Goal: Subscribe to service/newsletter

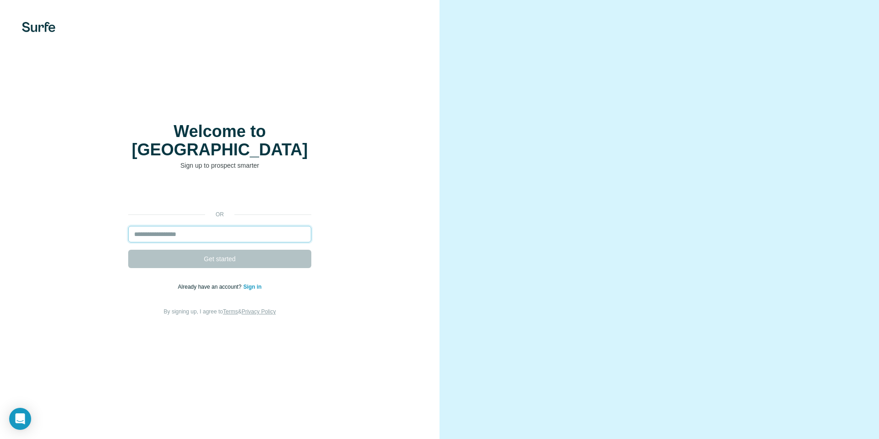
click at [213, 226] on input "email" at bounding box center [219, 234] width 183 height 16
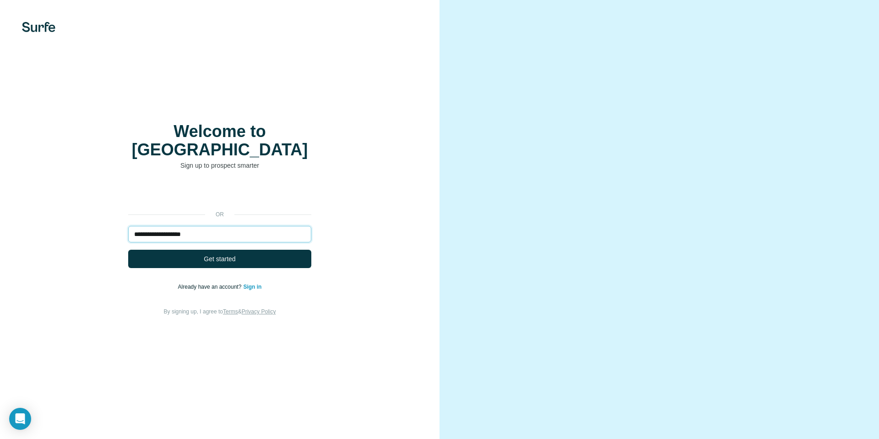
type input "**********"
click at [128, 250] on button "Get started" at bounding box center [219, 259] width 183 height 18
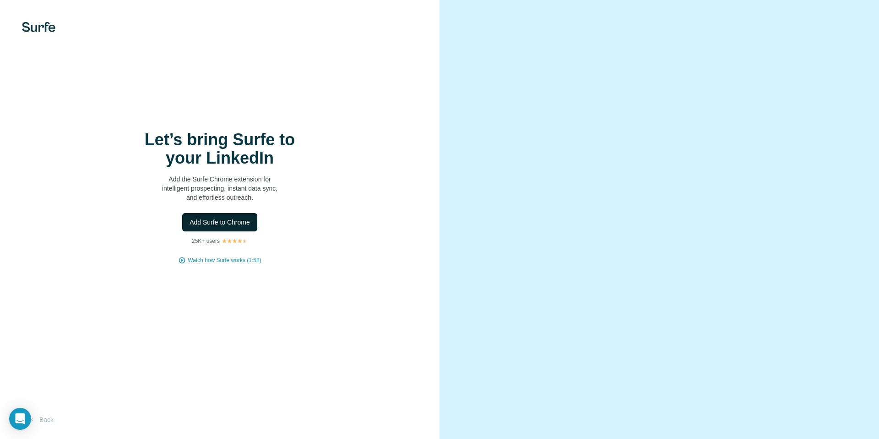
click at [236, 228] on button "Add Surfe to Chrome" at bounding box center [219, 222] width 75 height 18
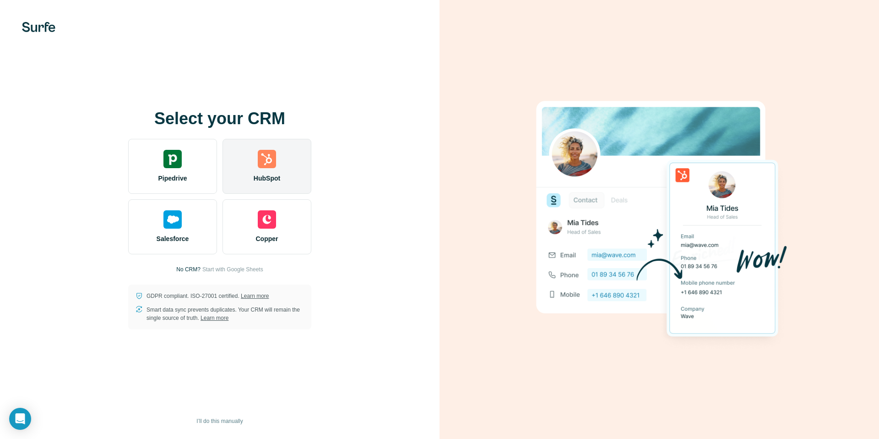
click at [283, 158] on div "HubSpot" at bounding box center [267, 166] width 89 height 55
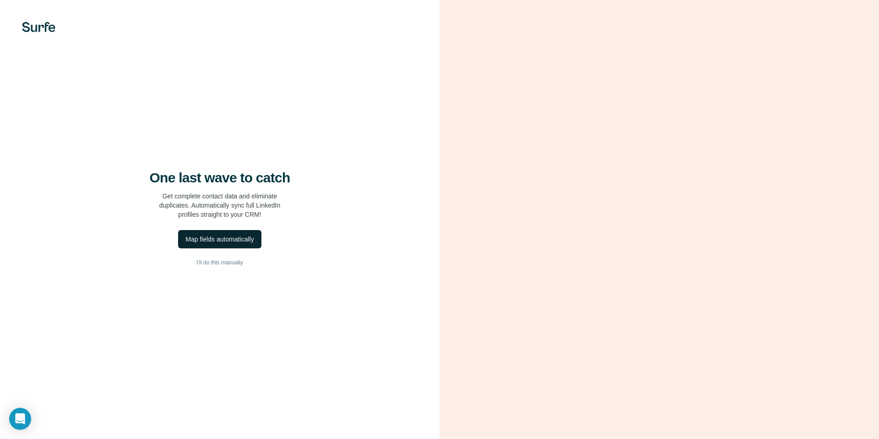
click at [235, 241] on div "Map fields automatically" at bounding box center [219, 238] width 68 height 9
